Goal: Task Accomplishment & Management: Manage account settings

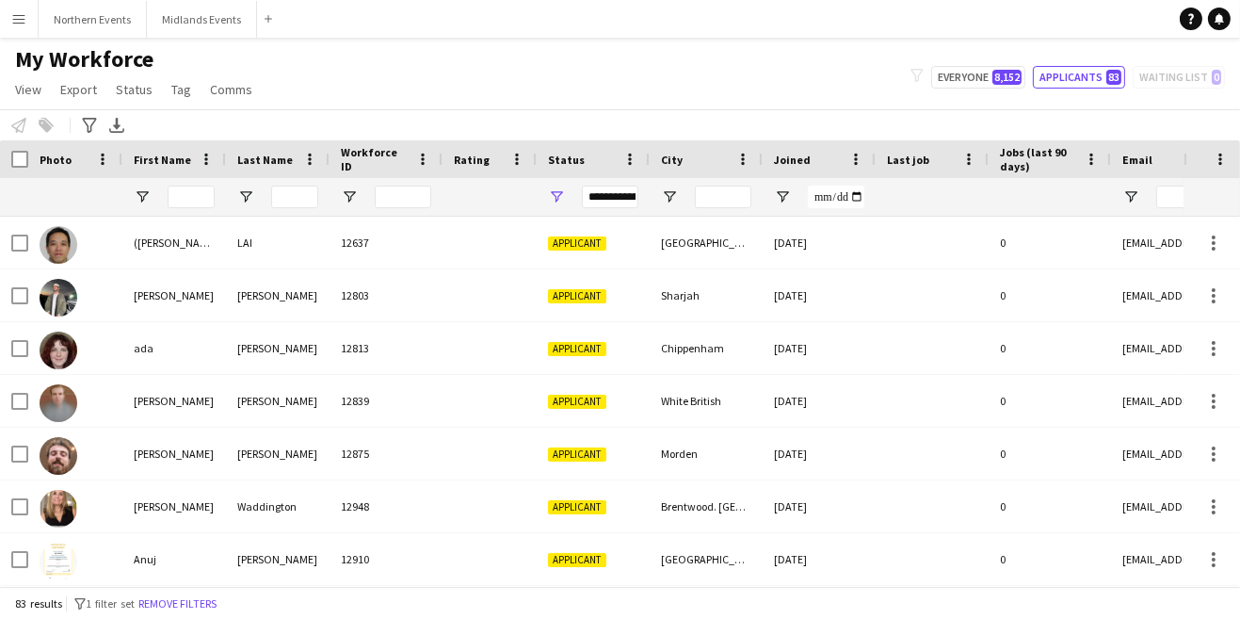
click at [17, 35] on button "Menu" at bounding box center [19, 19] width 38 height 38
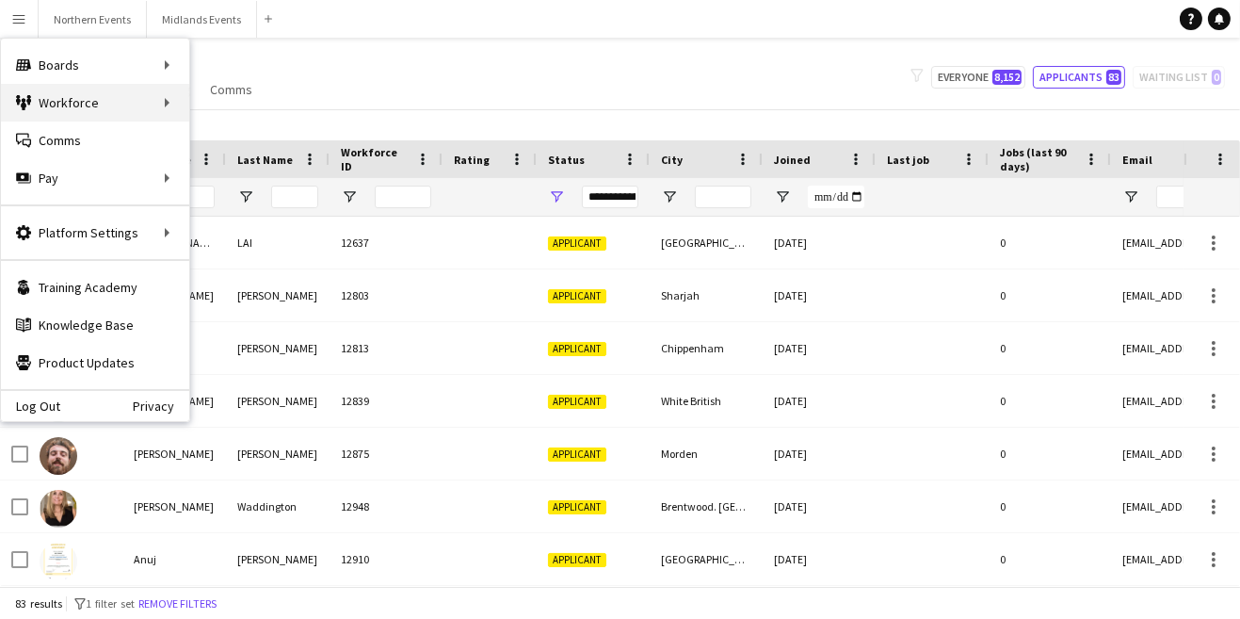
click at [45, 105] on div "Workforce Workforce" at bounding box center [95, 103] width 188 height 38
click at [48, 73] on div "Boards Boards" at bounding box center [95, 65] width 188 height 38
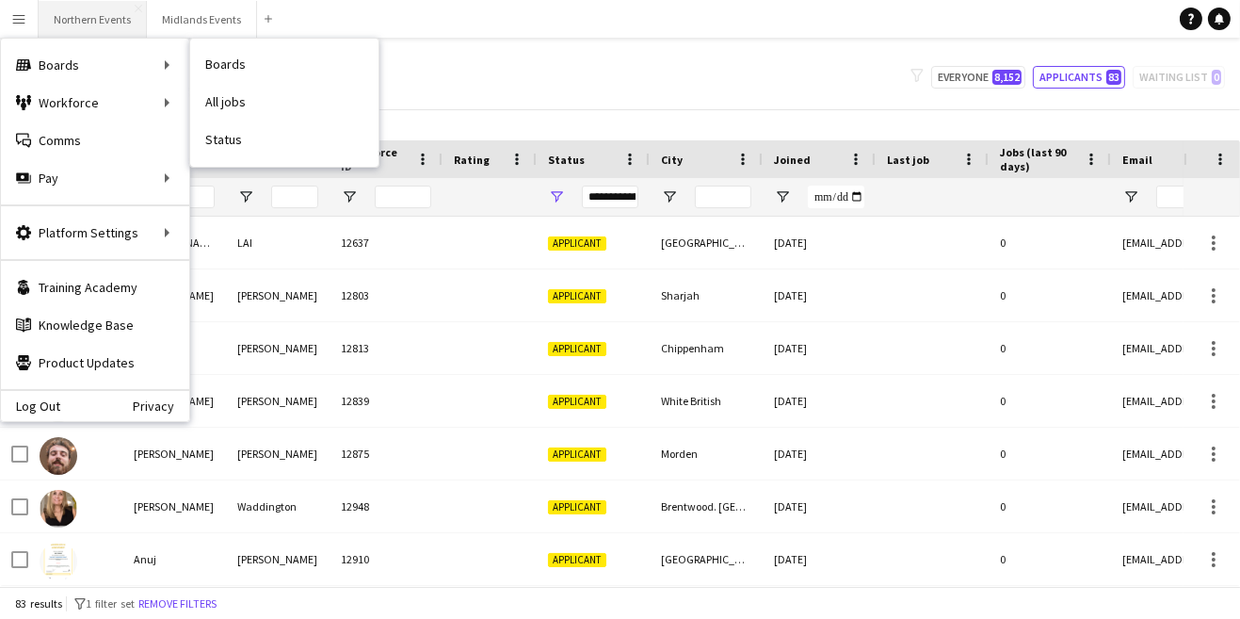
click at [85, 24] on button "Northern Events Close" at bounding box center [93, 19] width 108 height 37
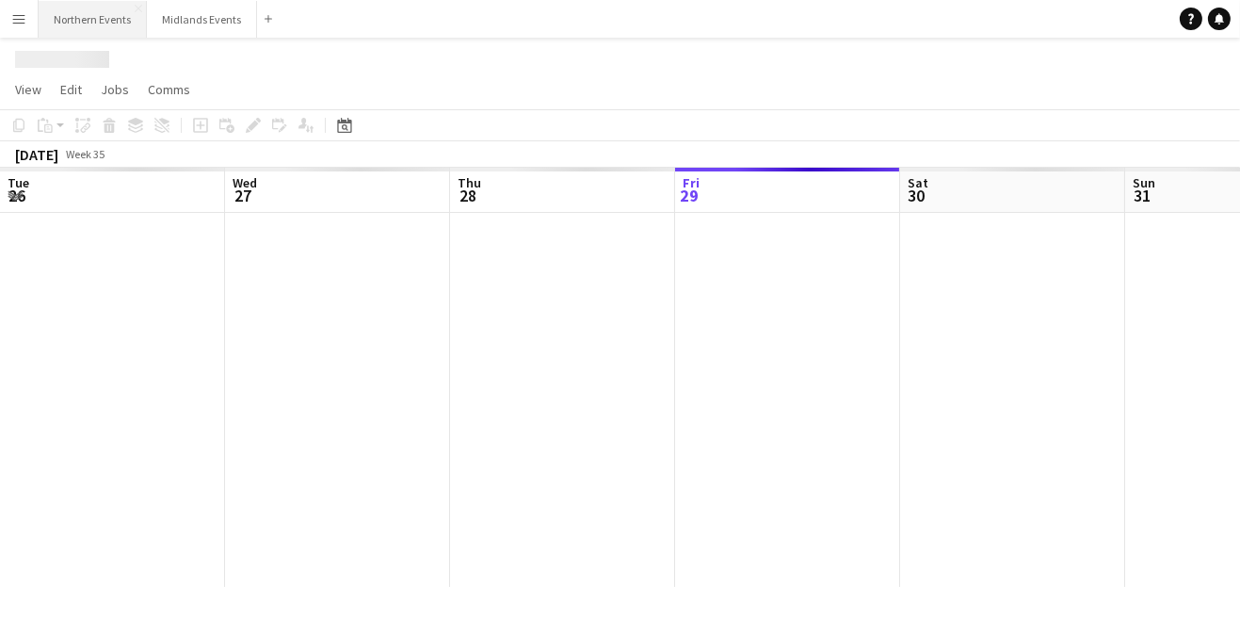
scroll to position [0, 449]
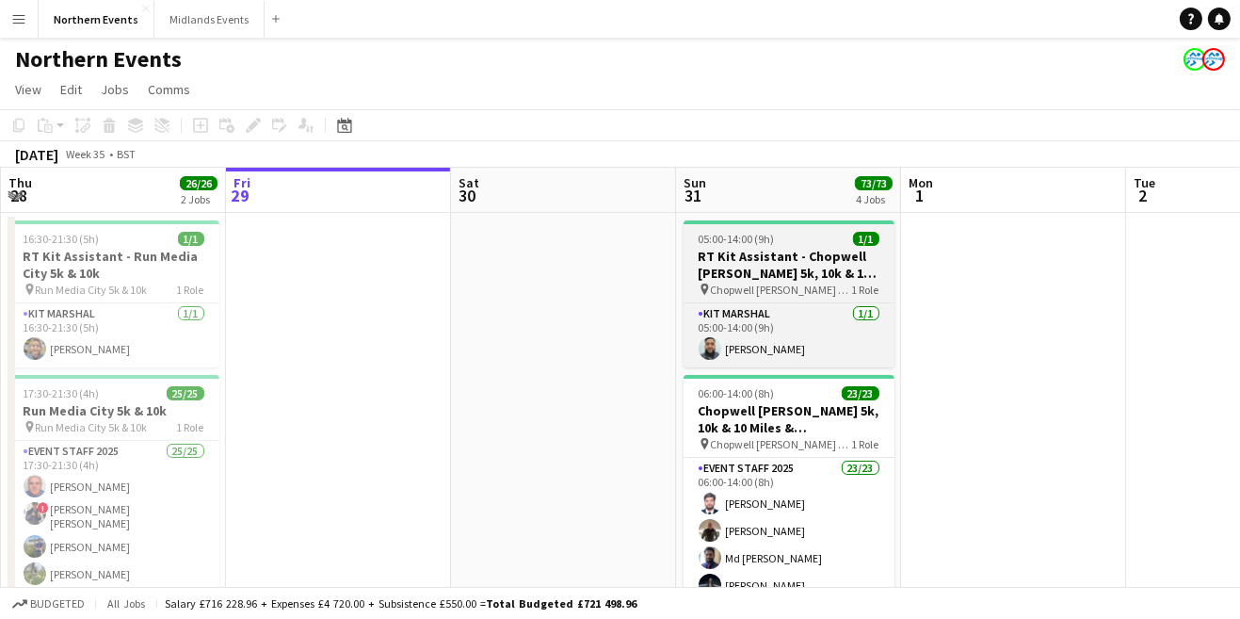
click at [794, 272] on h3 "RT Kit Assistant - Chopwell [PERSON_NAME] 5k, 10k & 10 Miles & [PERSON_NAME]" at bounding box center [789, 265] width 211 height 34
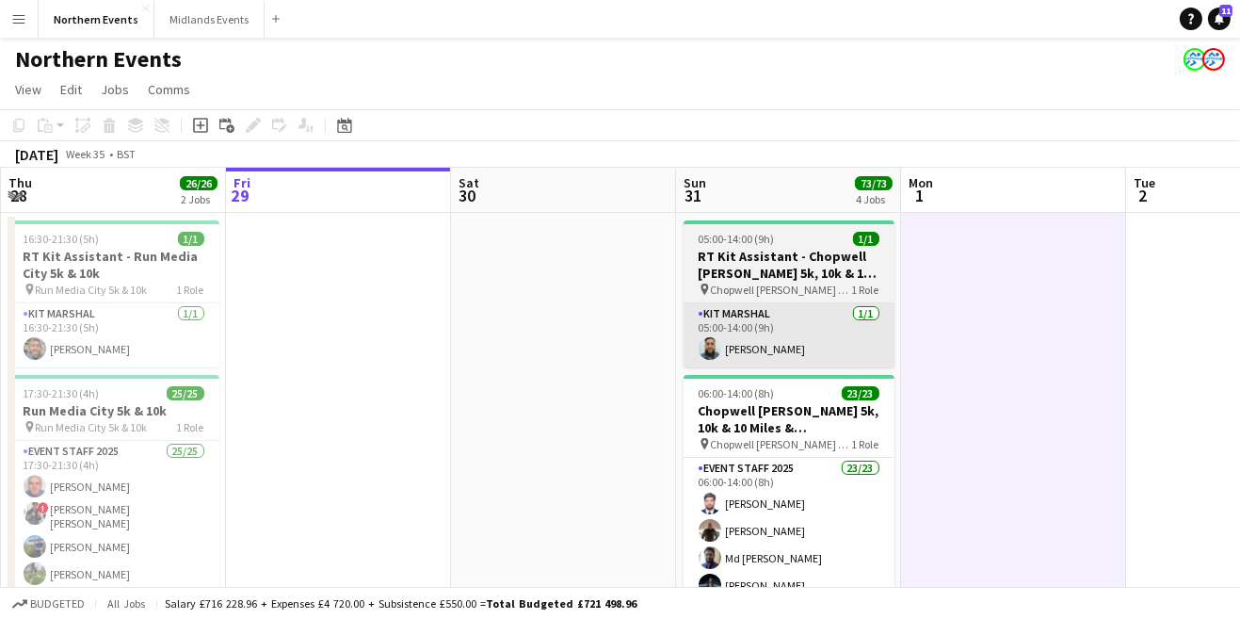
click at [784, 355] on app-card-role "Kit Marshal [DATE] 05:00-14:00 (9h) [PERSON_NAME]" at bounding box center [789, 335] width 211 height 64
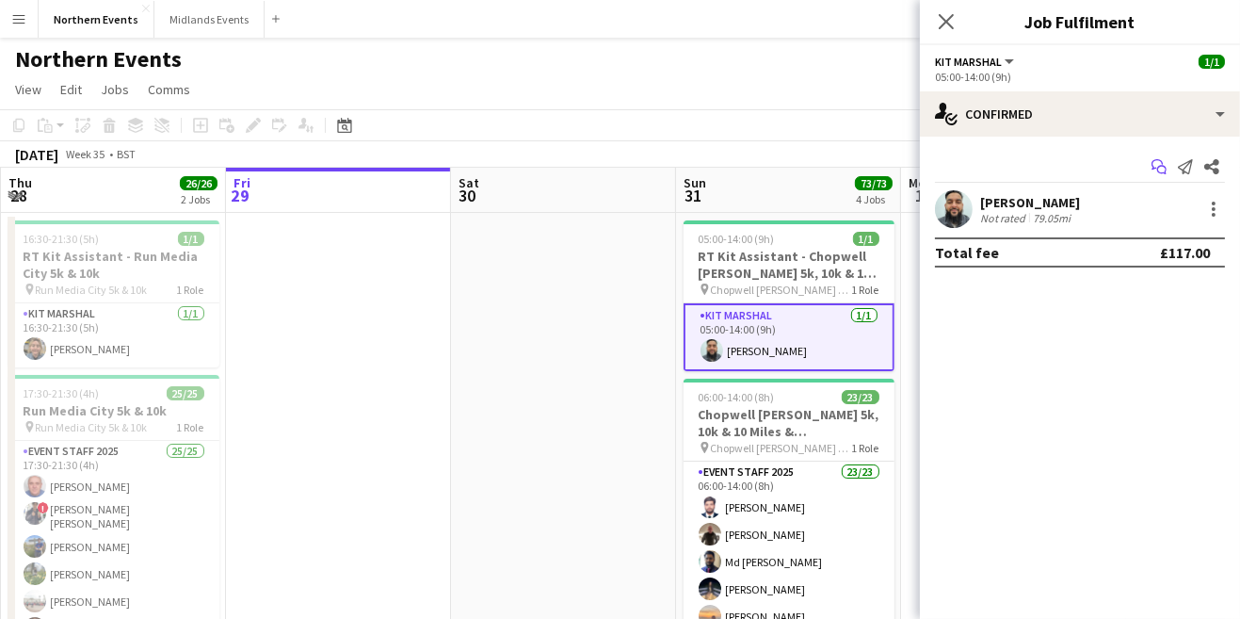
click at [1147, 168] on app-icon "Start chat" at bounding box center [1159, 166] width 26 height 26
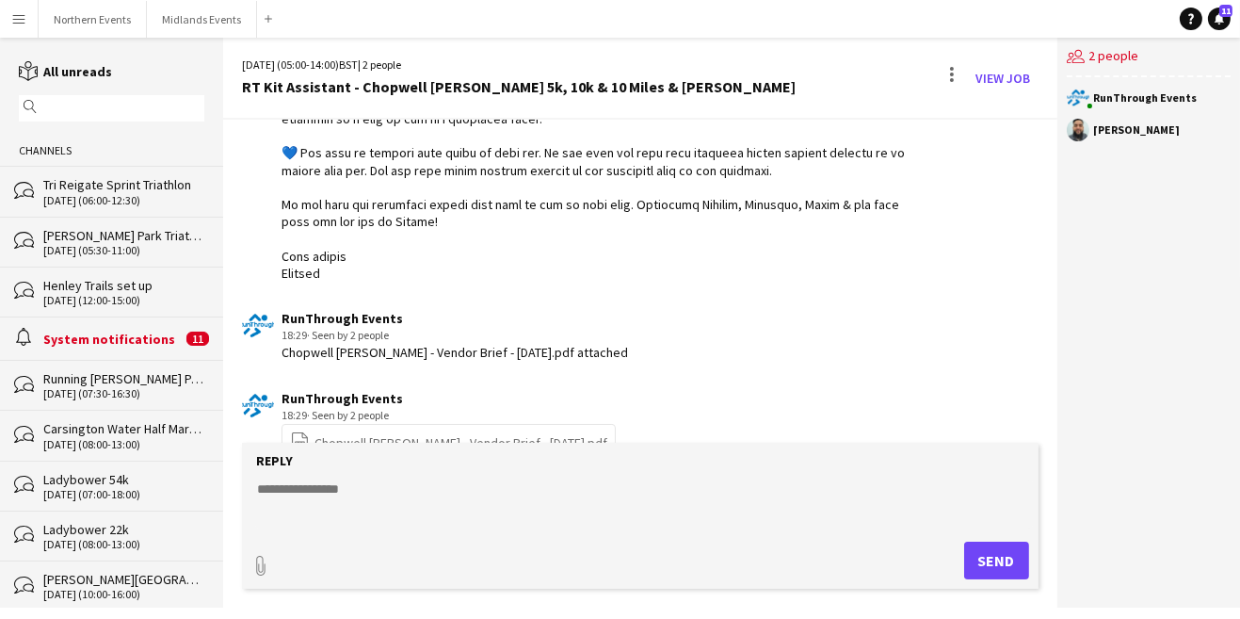
scroll to position [1205, 0]
click at [19, 19] on app-icon "Menu" at bounding box center [18, 18] width 15 height 15
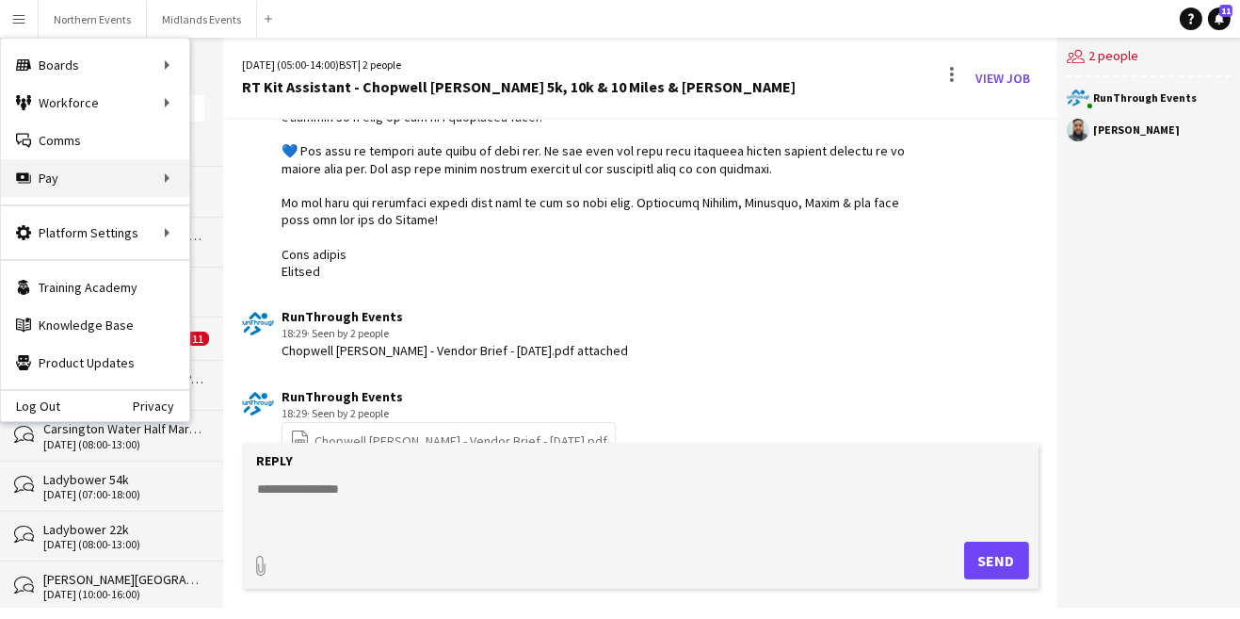
click at [56, 175] on div "Pay Pay" at bounding box center [95, 178] width 188 height 38
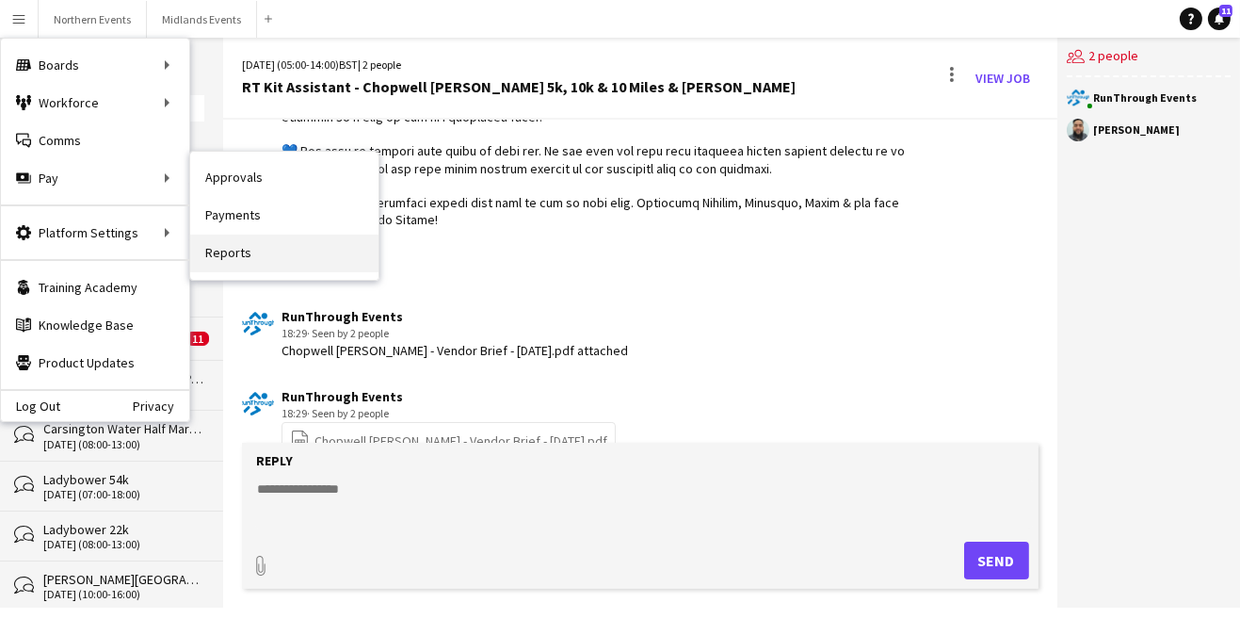
click at [217, 253] on link "Reports" at bounding box center [284, 253] width 188 height 38
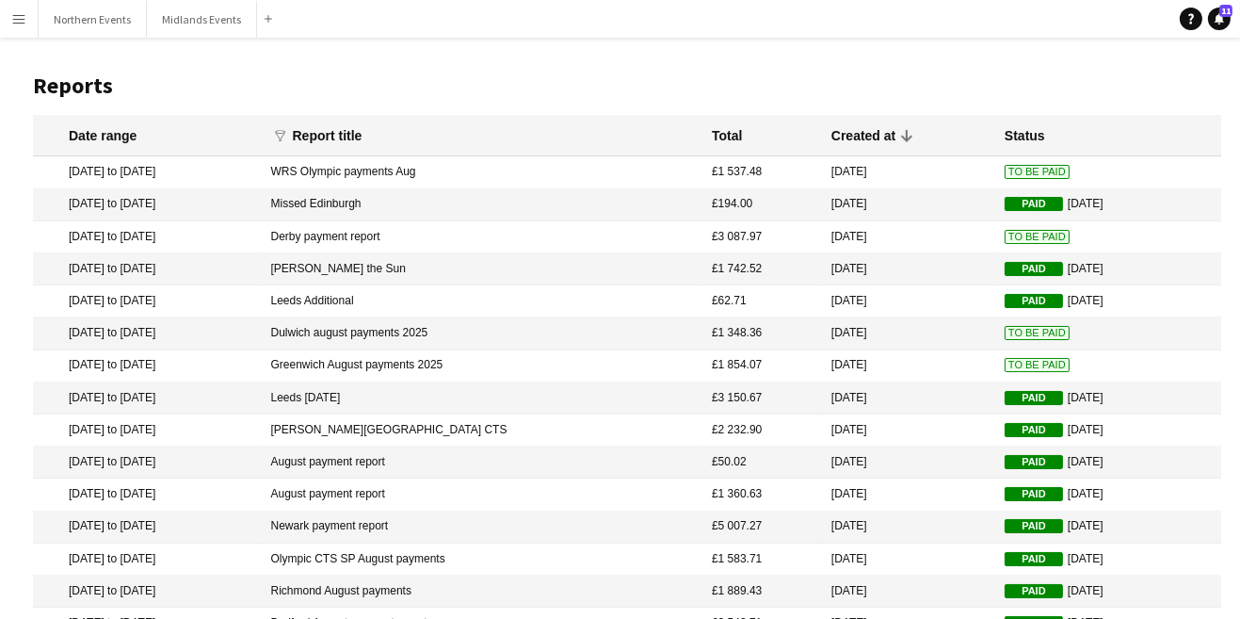
click at [90, 434] on mat-cell "[DATE] to [DATE]" at bounding box center [147, 430] width 229 height 32
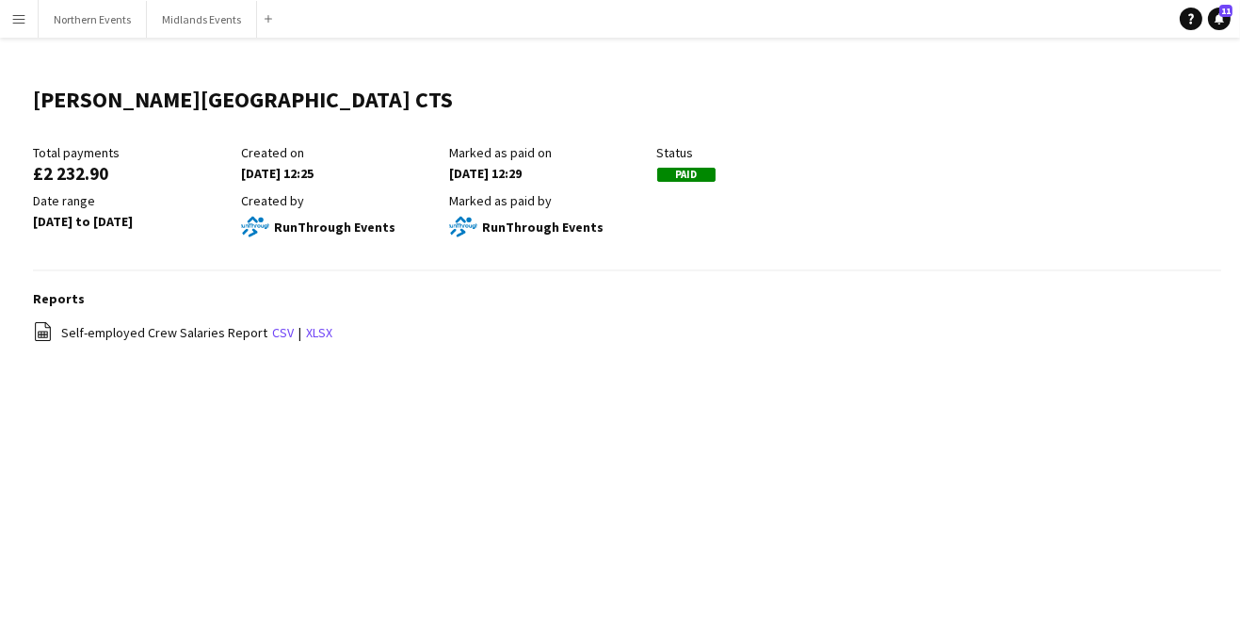
copy div "£2 232.90"
click at [704, 139] on header "[PERSON_NAME][GEOGRAPHIC_DATA] CTS Edit this field" at bounding box center [627, 107] width 1188 height 73
click at [316, 335] on link "xlsx" at bounding box center [319, 332] width 26 height 17
